Goal: Use online tool/utility: Use online tool/utility

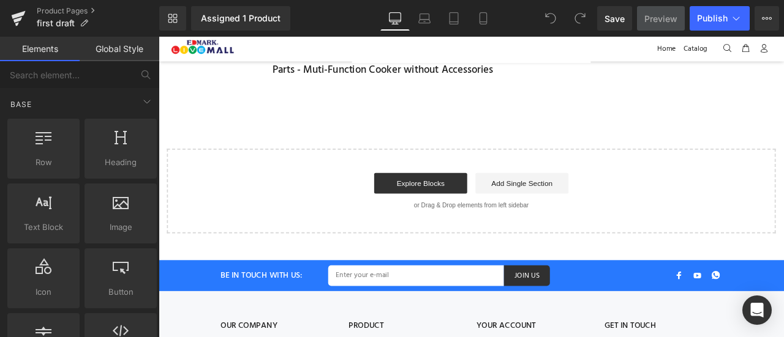
scroll to position [334, 0]
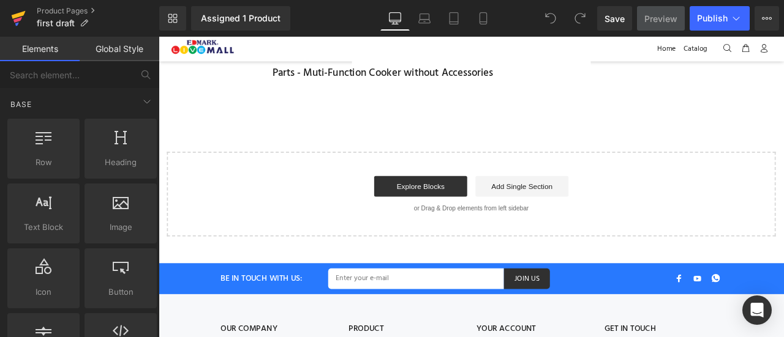
click at [17, 11] on icon at bounding box center [18, 18] width 15 height 31
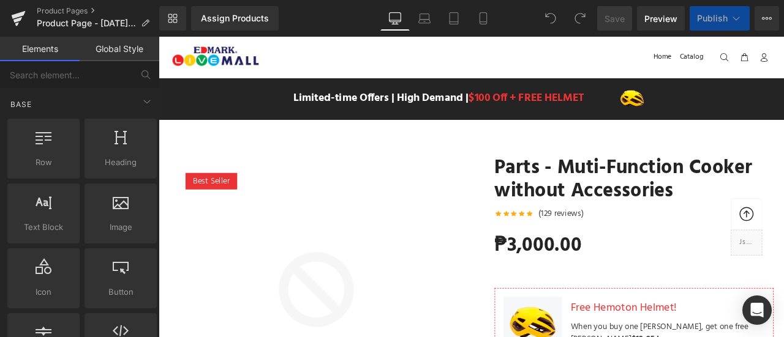
scroll to position [192, 0]
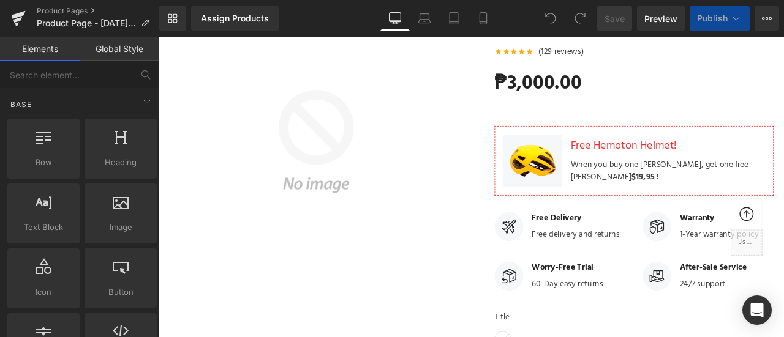
click at [370, 160] on div "Best Seller (P) Image" at bounding box center [345, 161] width 349 height 349
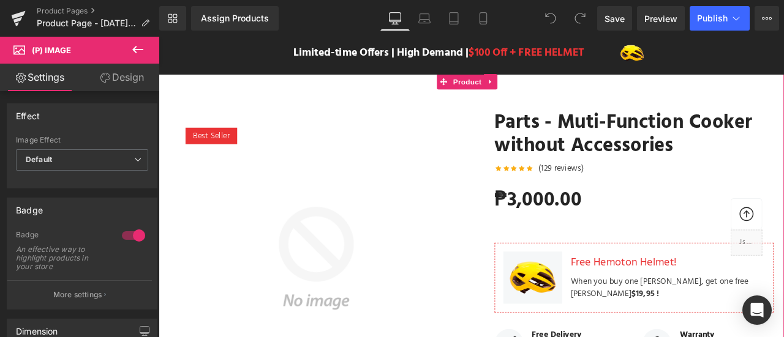
scroll to position [49, 0]
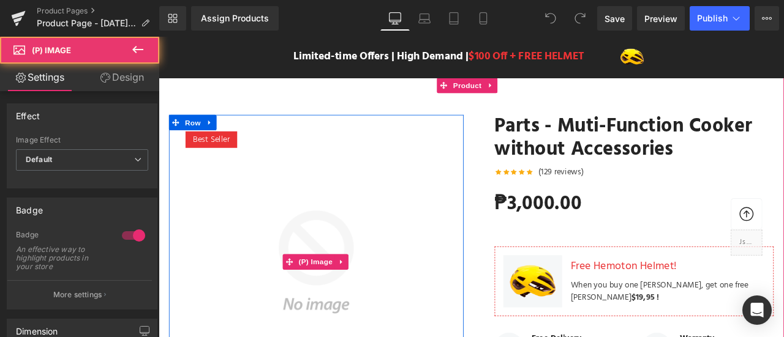
click at [424, 170] on img at bounding box center [345, 304] width 349 height 349
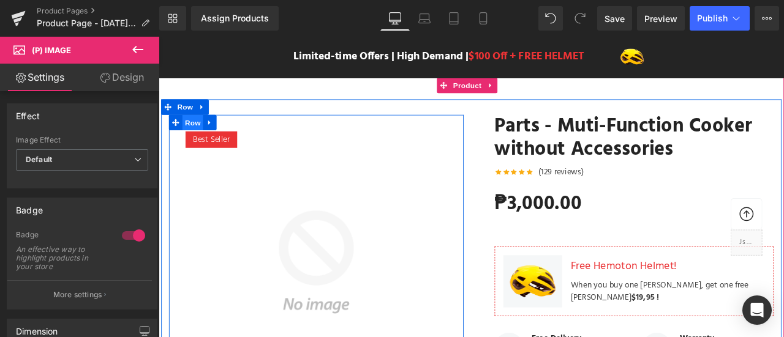
click at [197, 140] on span "Row" at bounding box center [199, 139] width 24 height 18
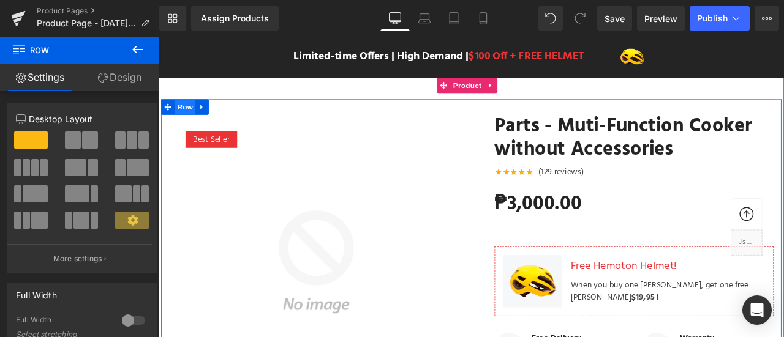
click at [188, 117] on span "Row" at bounding box center [190, 120] width 24 height 18
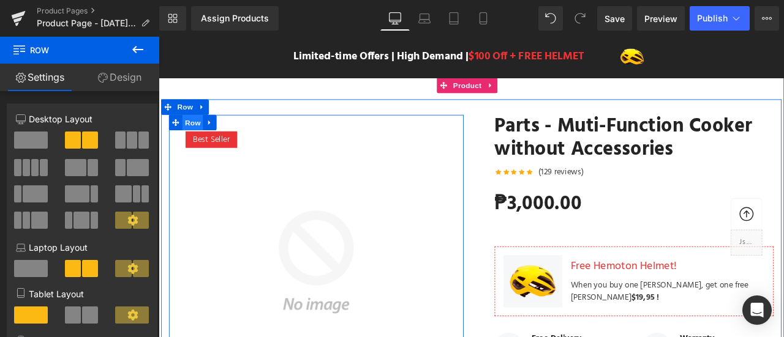
click at [192, 141] on span "Row" at bounding box center [199, 139] width 24 height 18
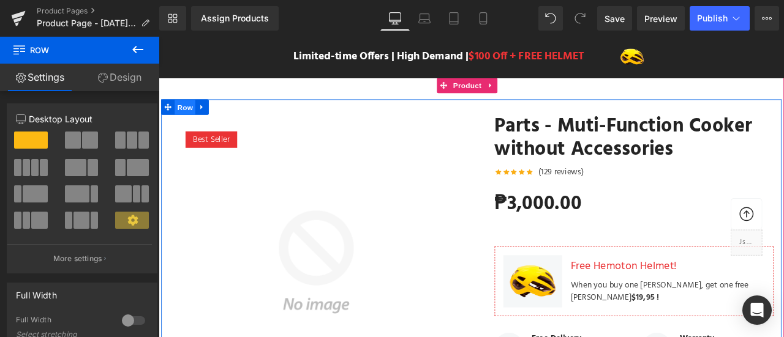
click at [189, 118] on span "Row" at bounding box center [190, 121] width 24 height 18
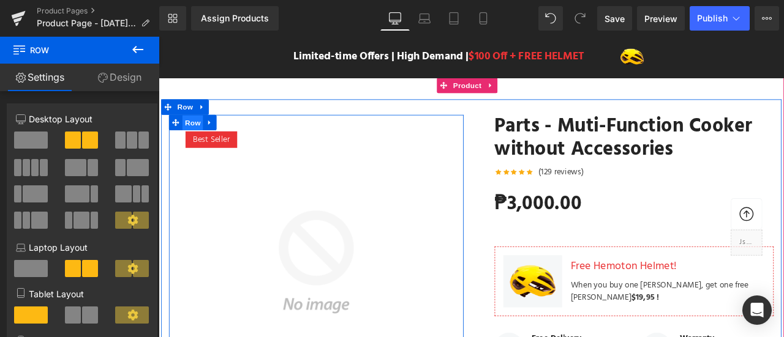
click at [199, 138] on span "Row" at bounding box center [199, 139] width 24 height 18
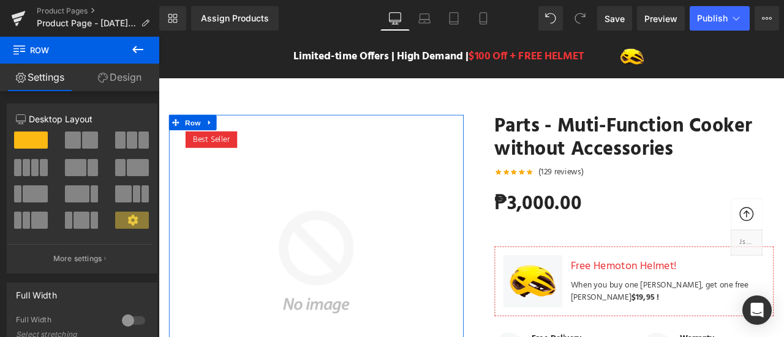
click at [55, 75] on link "Settings" at bounding box center [40, 78] width 80 height 28
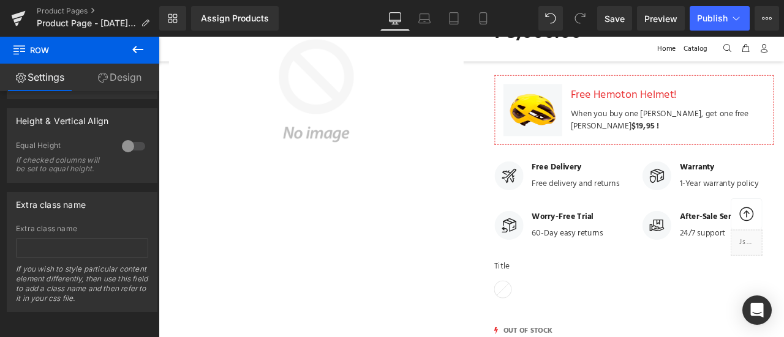
scroll to position [234, 0]
